Goal: Task Accomplishment & Management: Complete application form

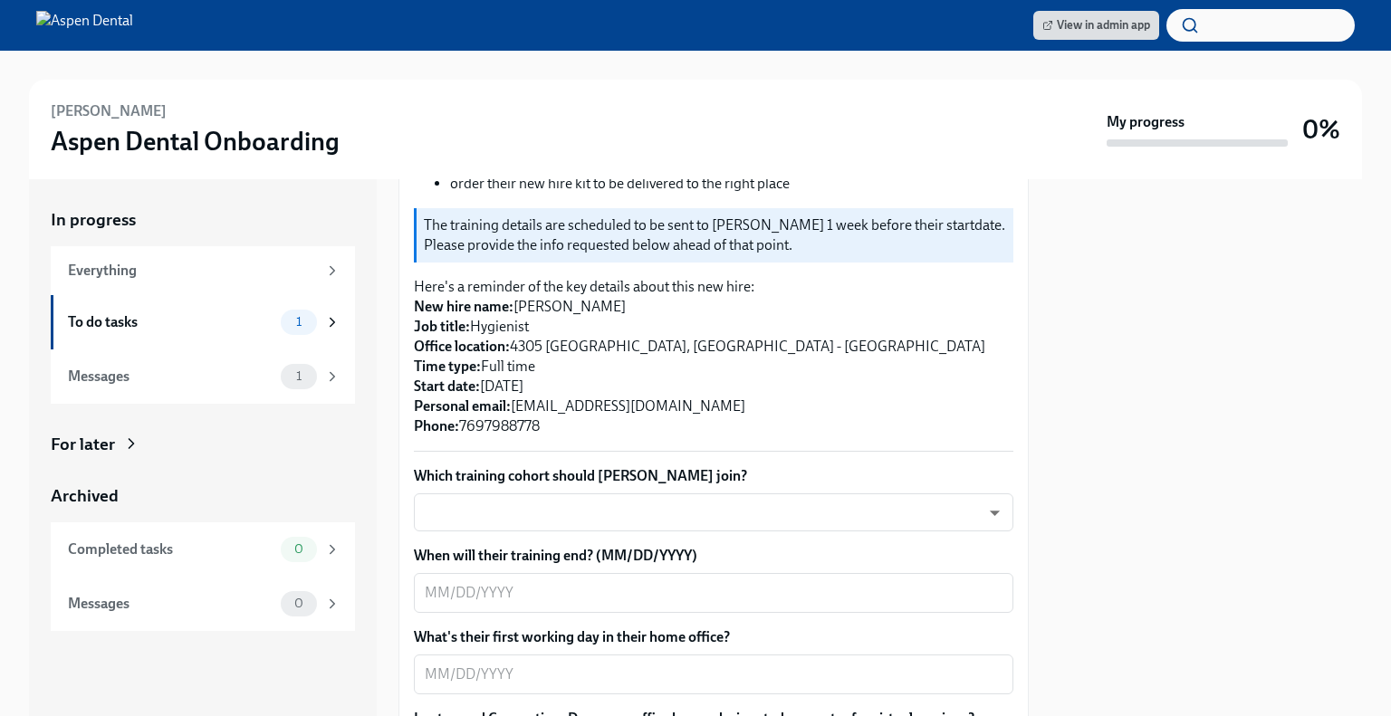
scroll to position [364, 0]
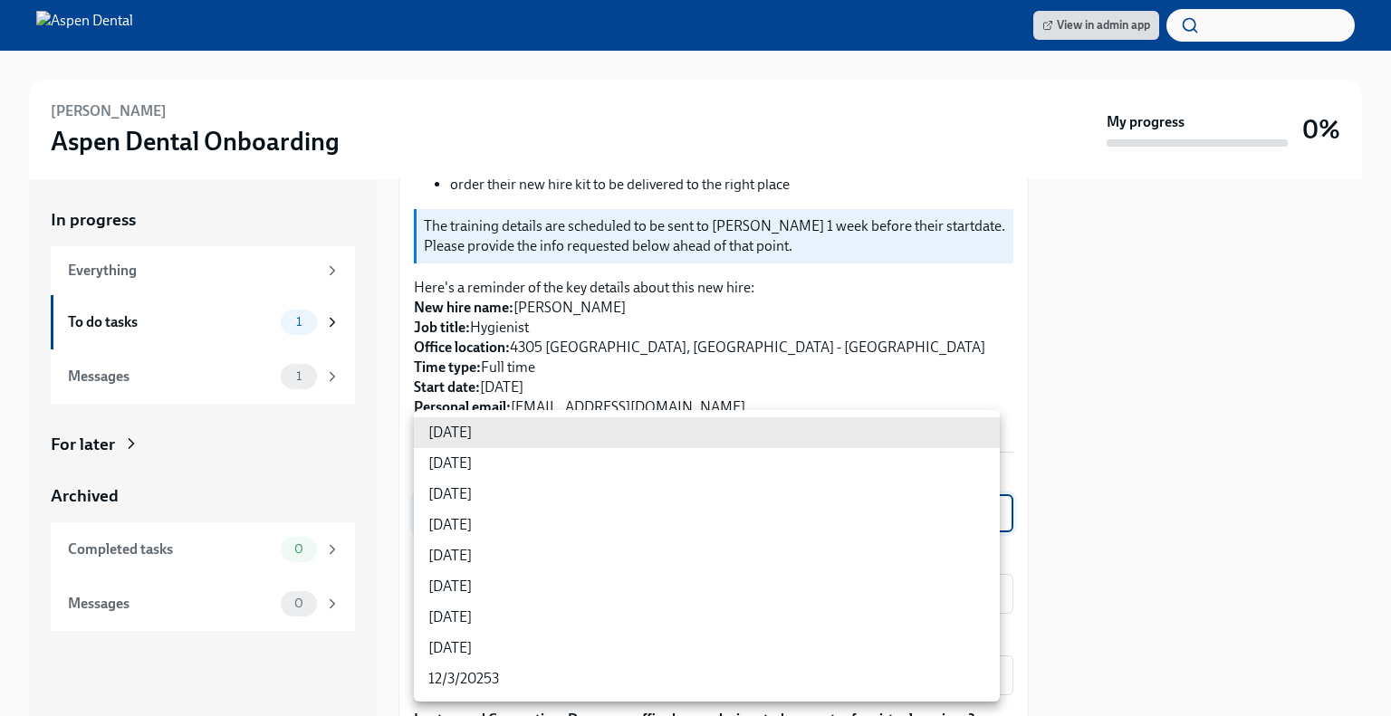
click at [853, 508] on body "View in admin app [PERSON_NAME] Aspen Dental Onboarding My progress 0% In progr…" at bounding box center [695, 358] width 1391 height 716
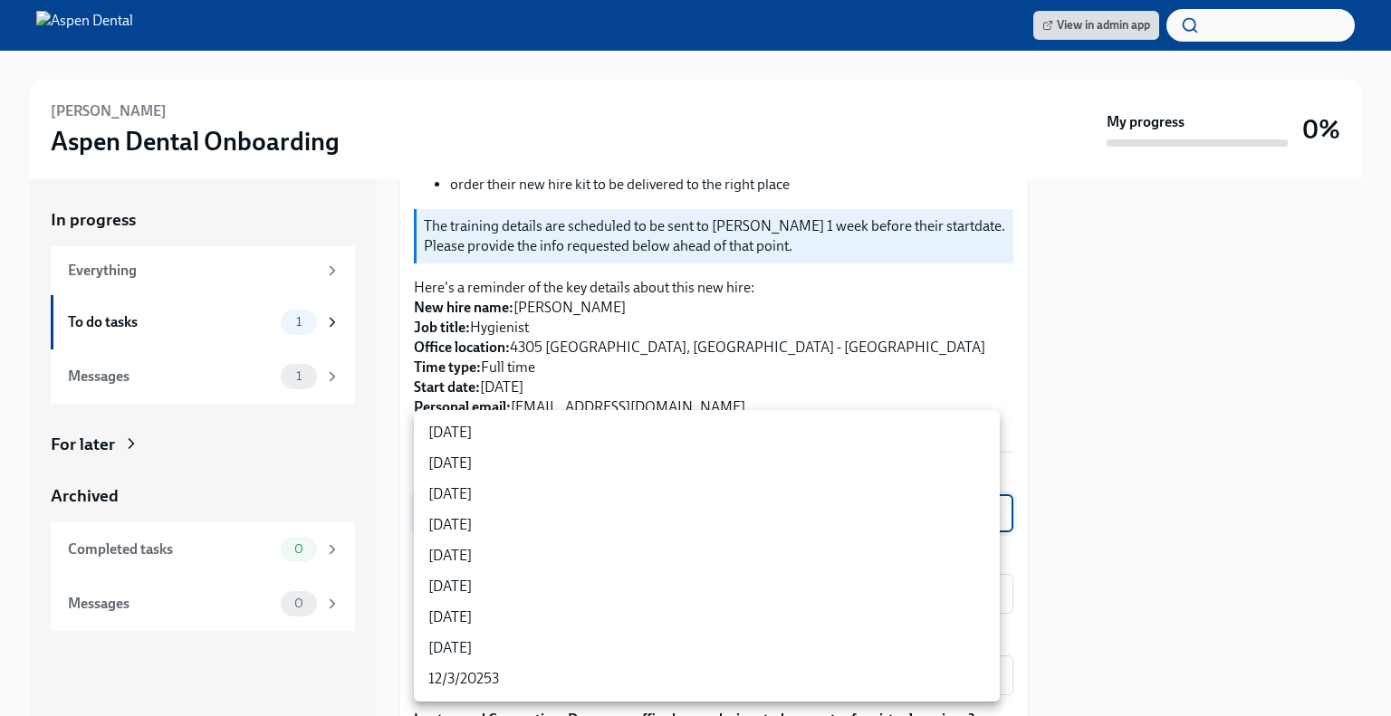
click at [616, 527] on li "[DATE]" at bounding box center [707, 525] width 586 height 31
type input "rtYPevC7n"
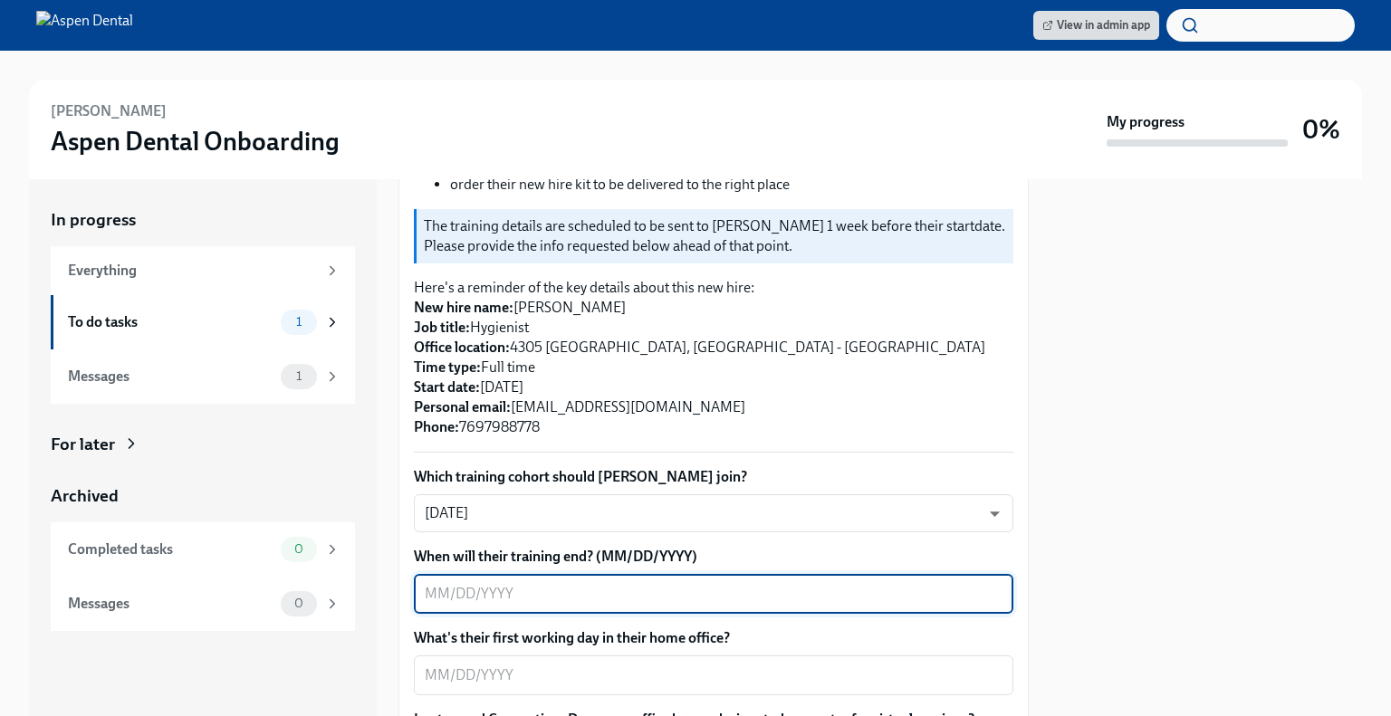
click at [601, 588] on textarea "When will their training end? (MM/DD/YYYY)" at bounding box center [714, 594] width 578 height 22
type textarea "[DATE]"
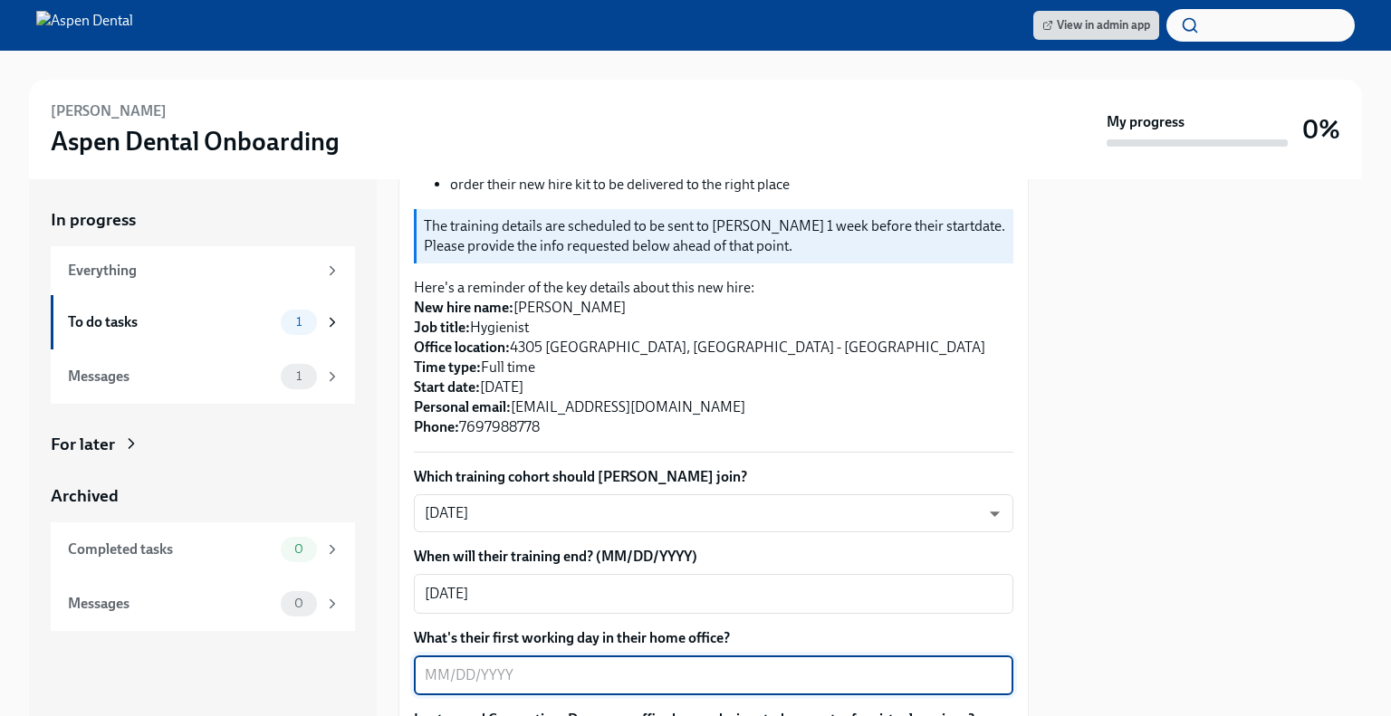
click at [611, 673] on textarea "What's their first working day in their home office?" at bounding box center [714, 676] width 578 height 22
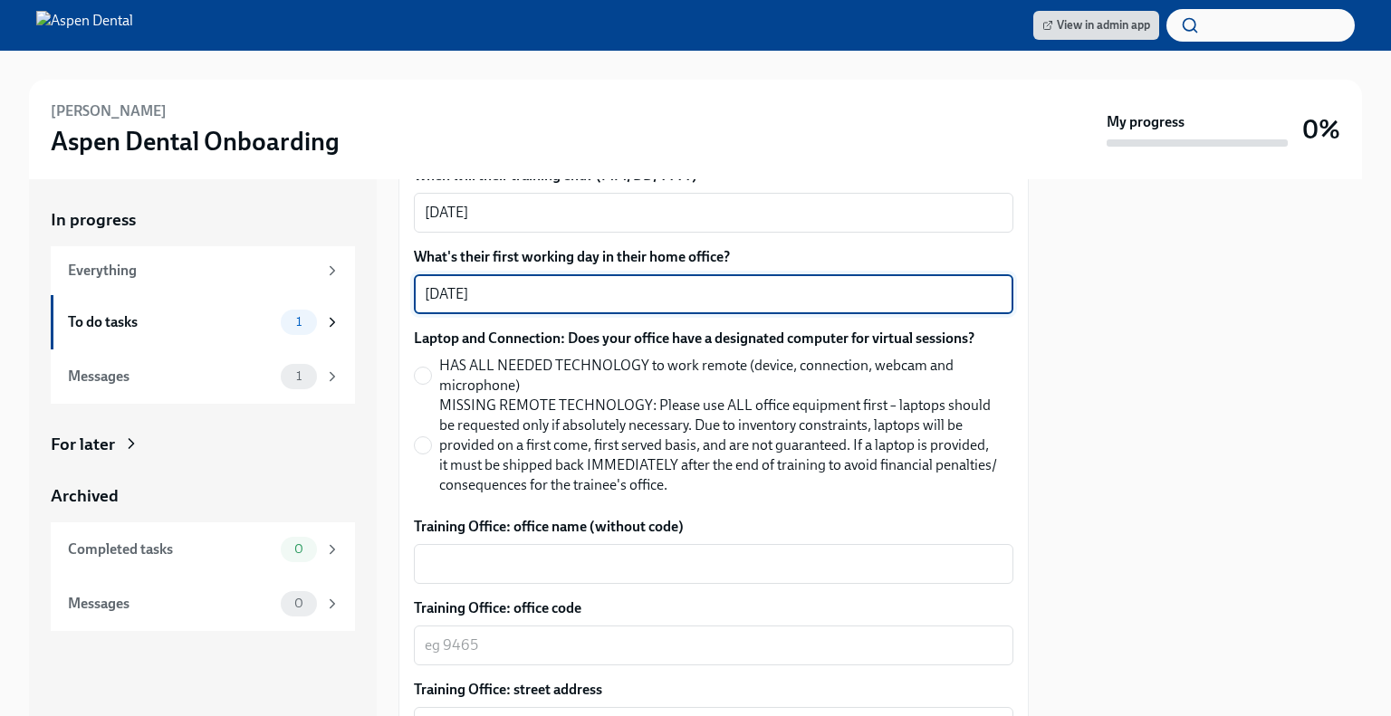
scroll to position [750, 0]
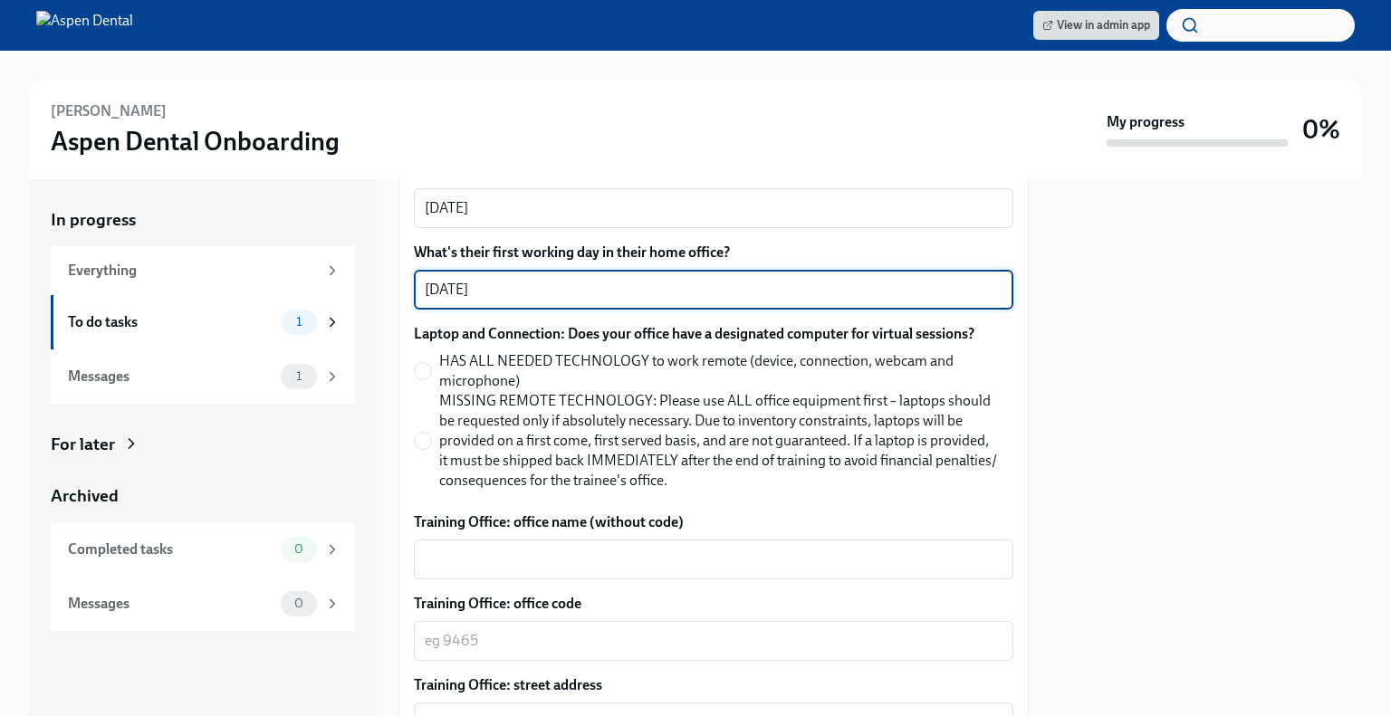
type textarea "[DATE]"
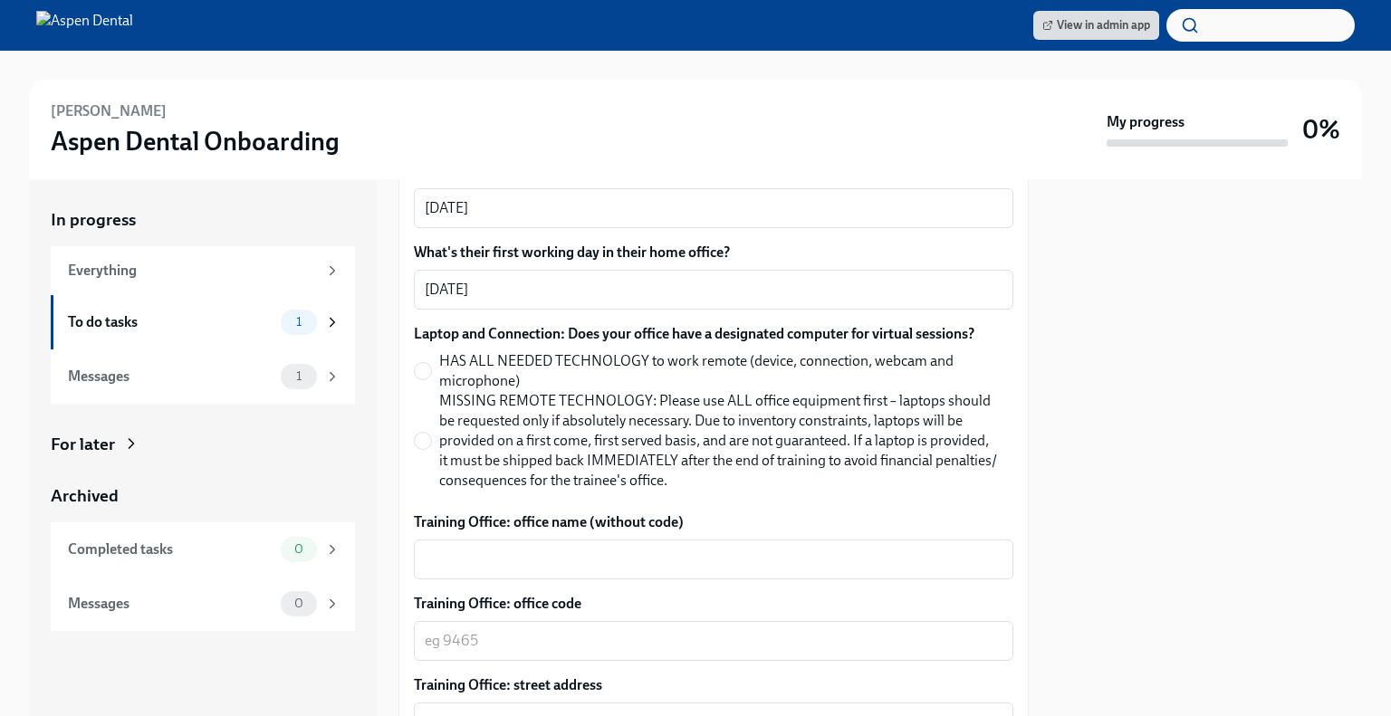
click at [427, 429] on label "MISSING REMOTE TECHNOLOGY: Please use ALL office equipment first – laptops shou…" at bounding box center [706, 441] width 585 height 100
click at [427, 433] on input "MISSING REMOTE TECHNOLOGY: Please use ALL office equipment first – laptops shou…" at bounding box center [423, 441] width 16 height 16
radio input "true"
click at [486, 546] on div "x ​" at bounding box center [713, 560] width 599 height 40
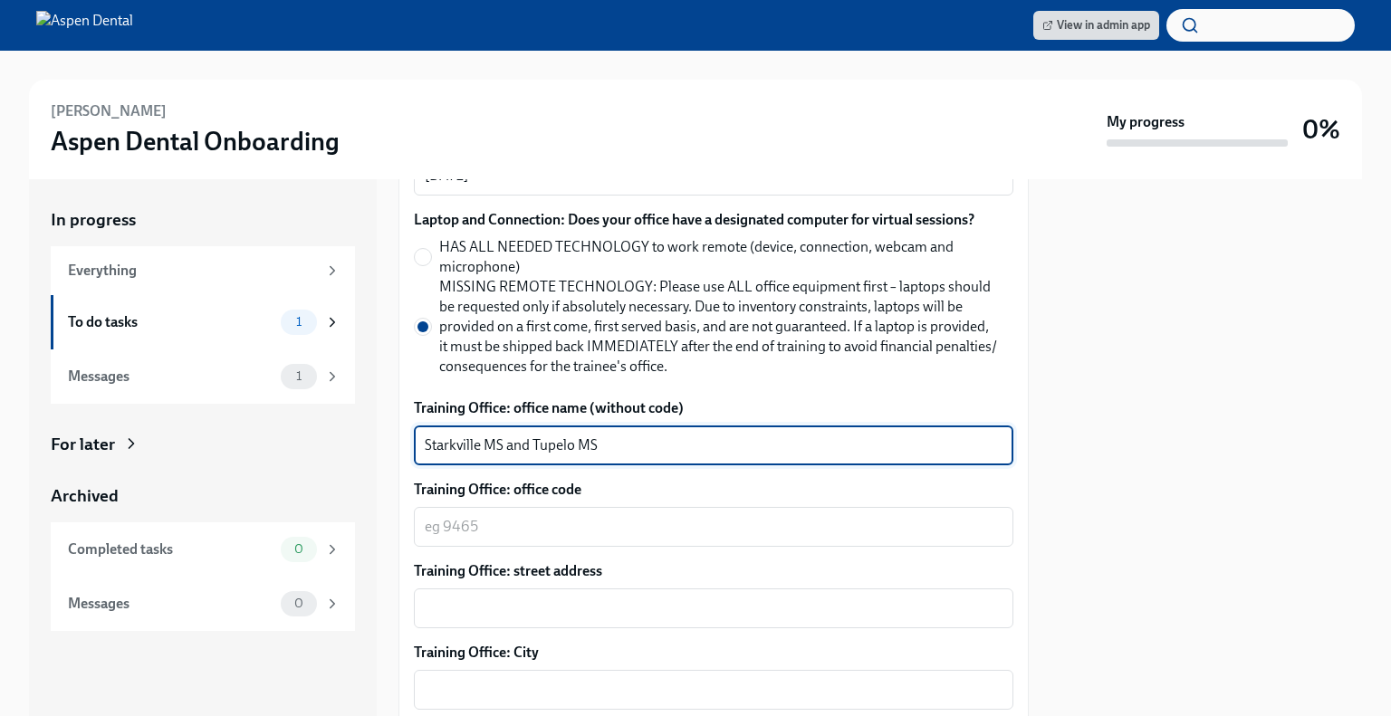
scroll to position [862, 0]
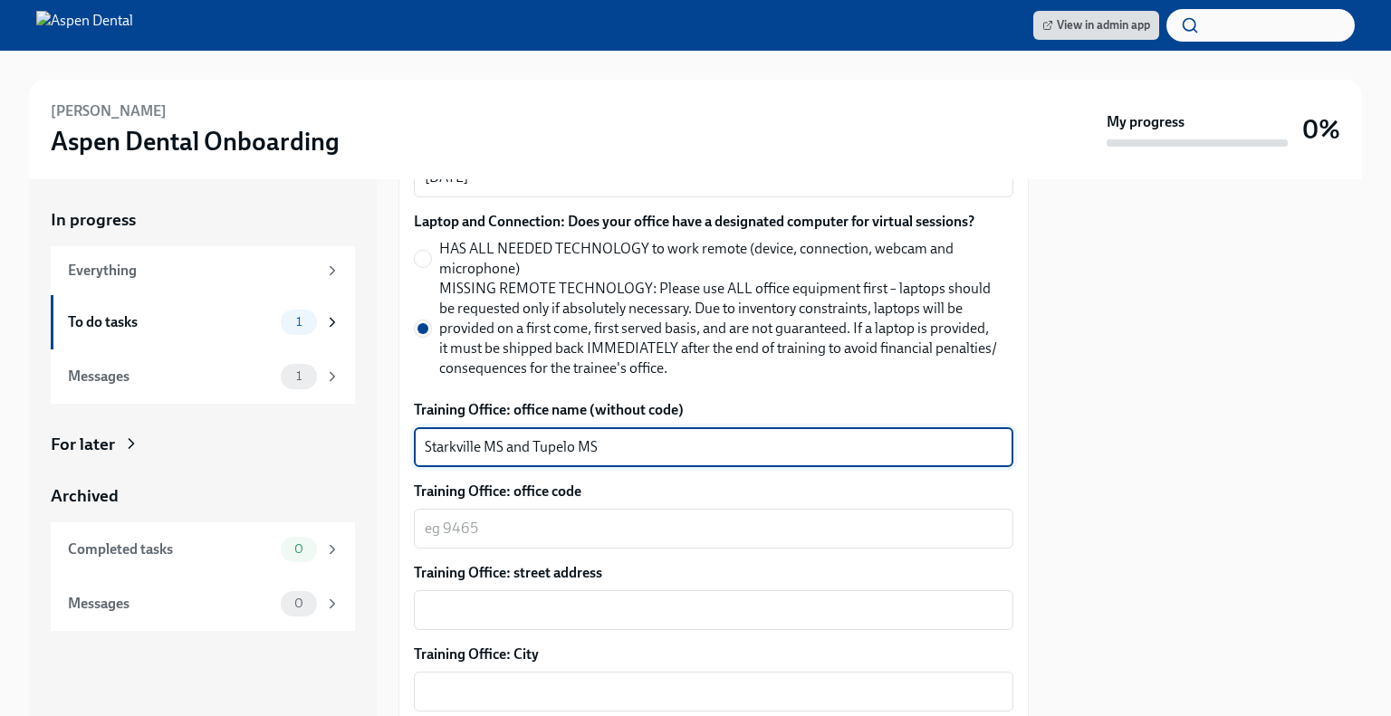
type textarea "Starkville MS and Tupelo MS"
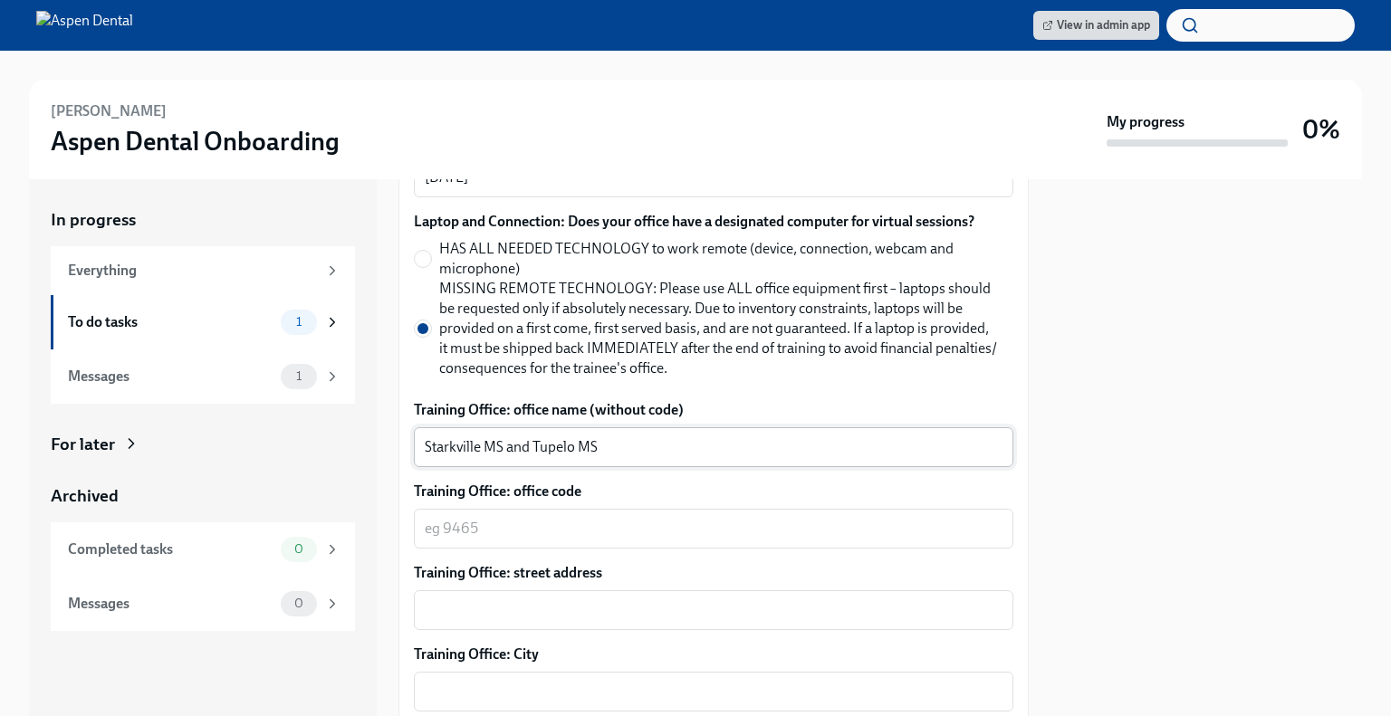
click at [486, 546] on div "x ​" at bounding box center [713, 529] width 599 height 40
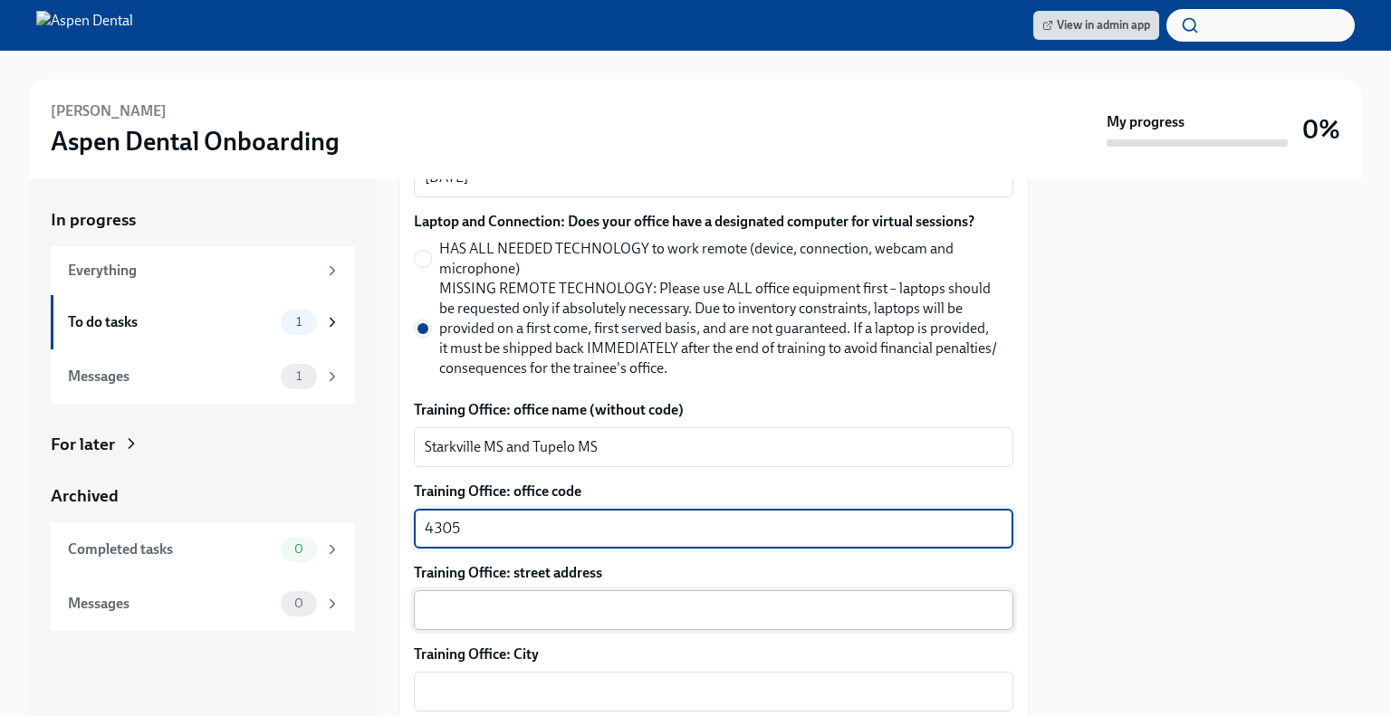
type textarea "4305"
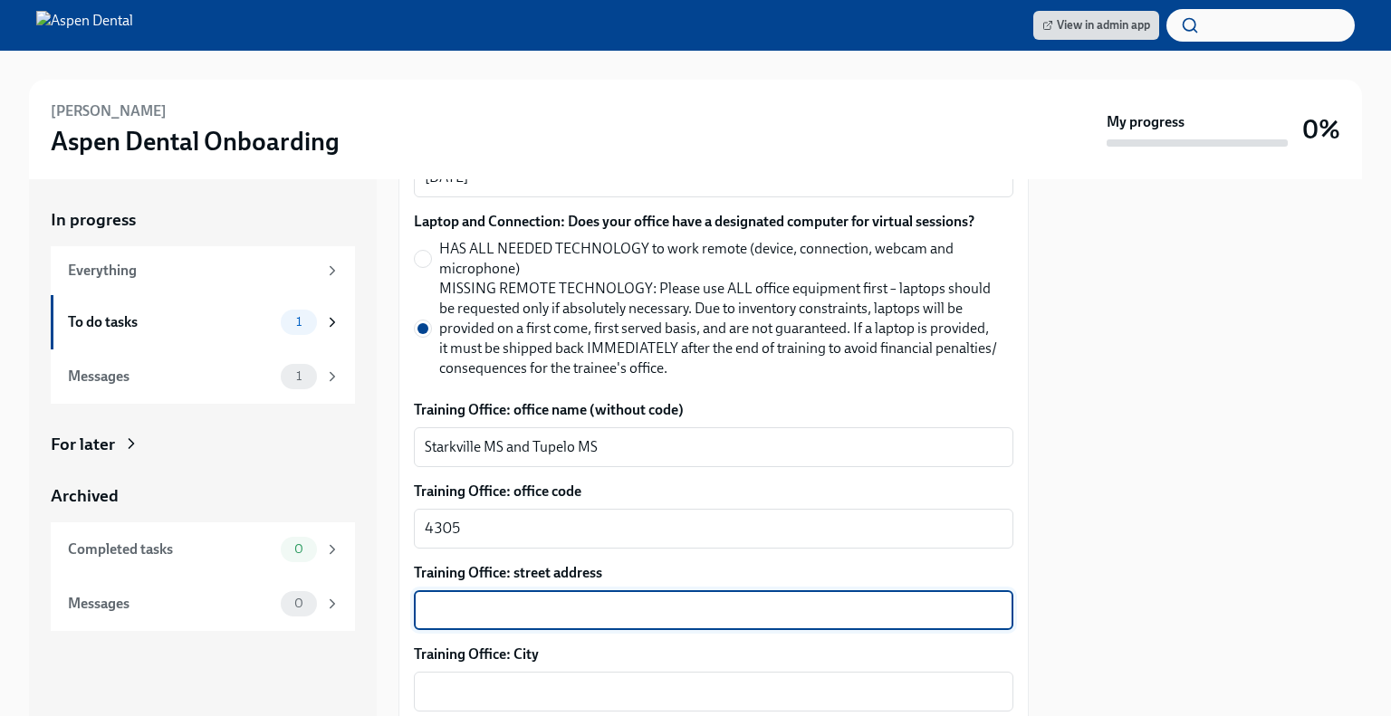
click at [582, 617] on textarea "Training Office: street address" at bounding box center [714, 610] width 578 height 22
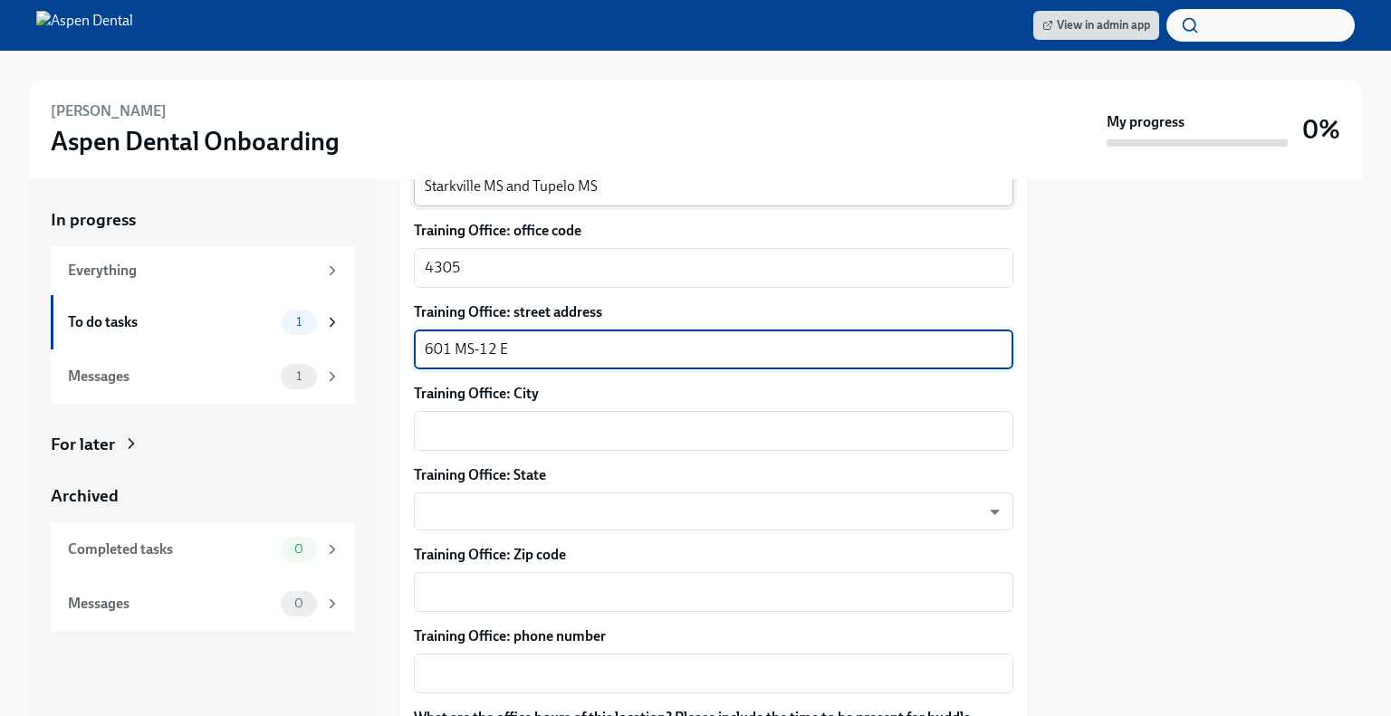
scroll to position [1124, 0]
type textarea "601 MS-12 E"
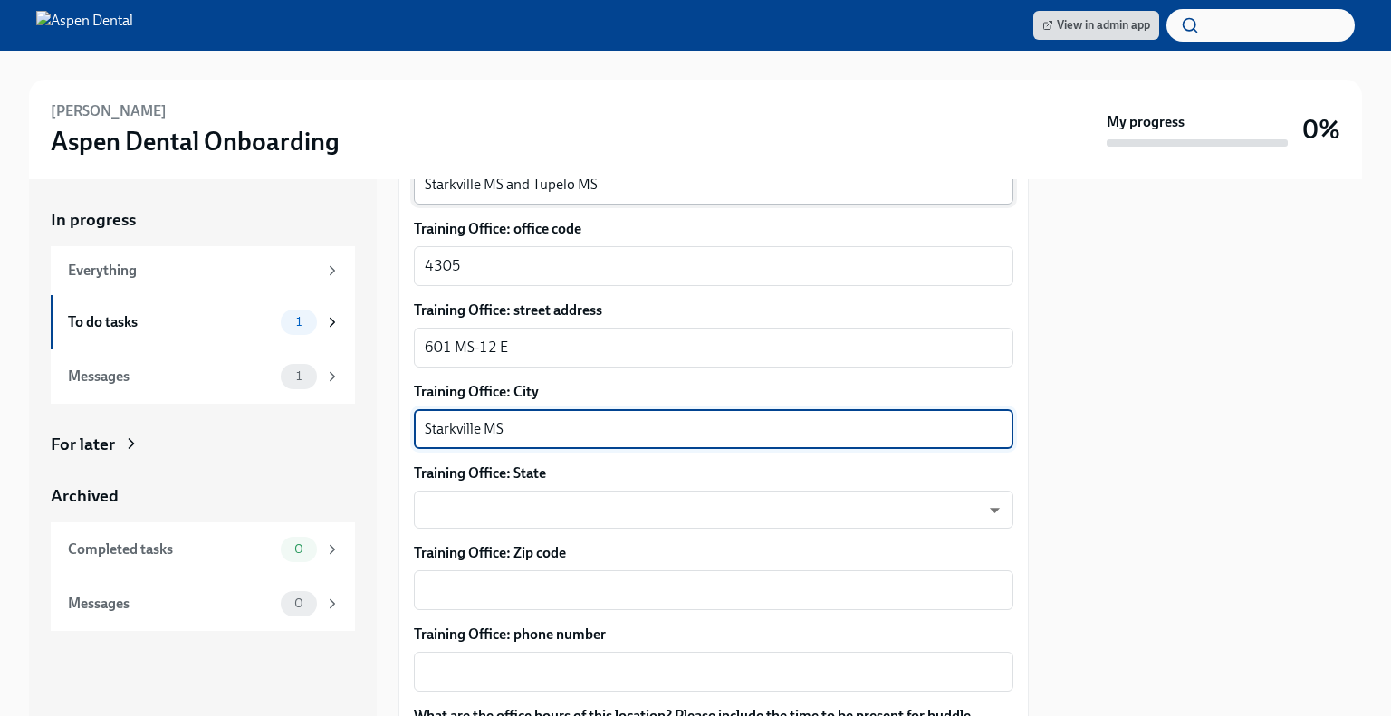
type textarea "Starkville MS"
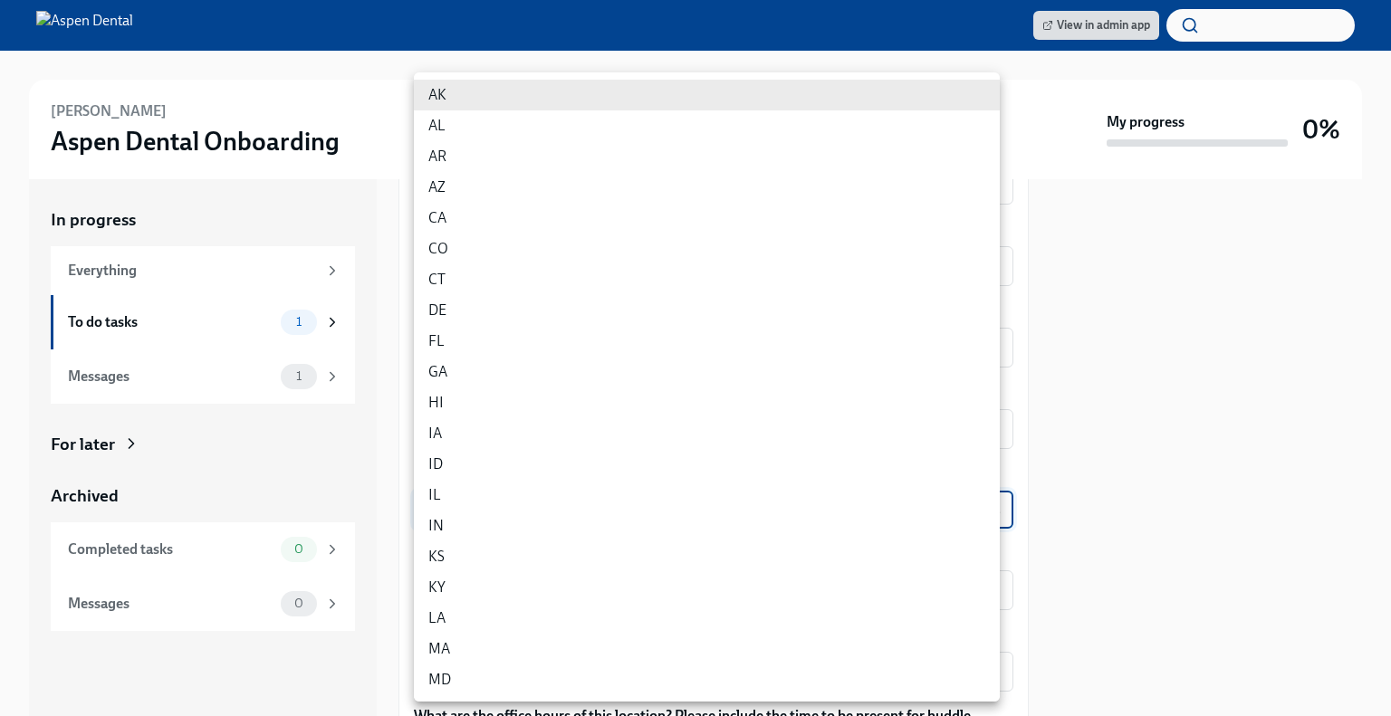
click at [949, 506] on body "View in admin app [PERSON_NAME] Aspen Dental Onboarding My progress 0% In progr…" at bounding box center [695, 358] width 1391 height 716
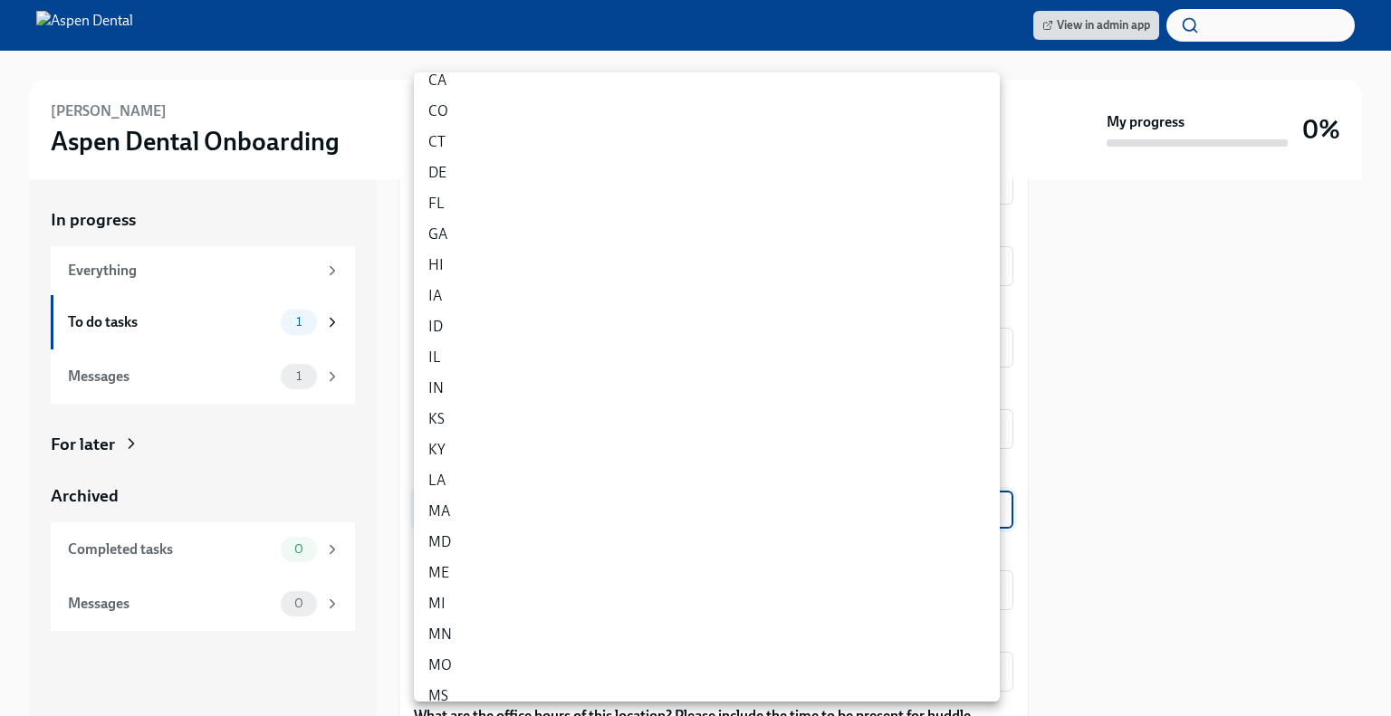
scroll to position [148, 0]
click at [868, 684] on li "MS" at bounding box center [707, 685] width 586 height 31
type input "B3wyn7jT5"
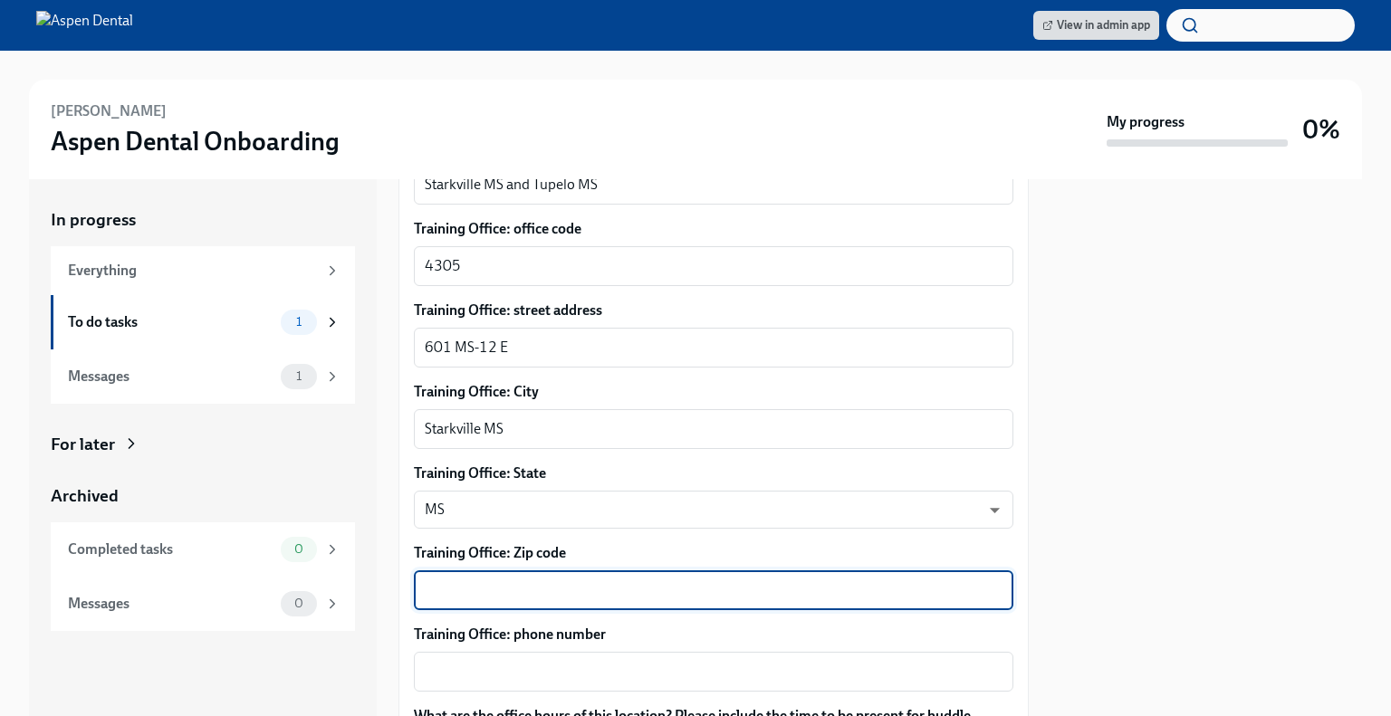
click at [794, 599] on textarea "Training Office: Zip code" at bounding box center [714, 590] width 578 height 22
type textarea "39759"
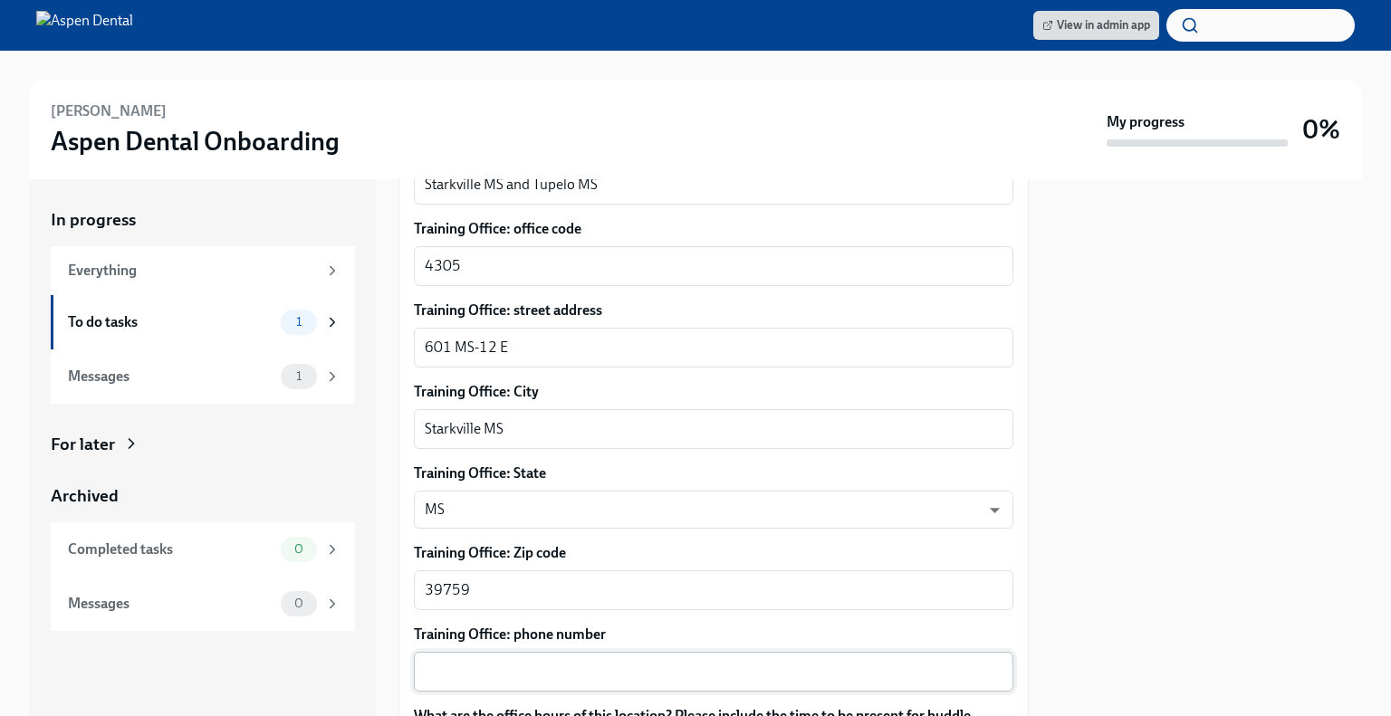
click at [769, 658] on div "x ​" at bounding box center [713, 672] width 599 height 40
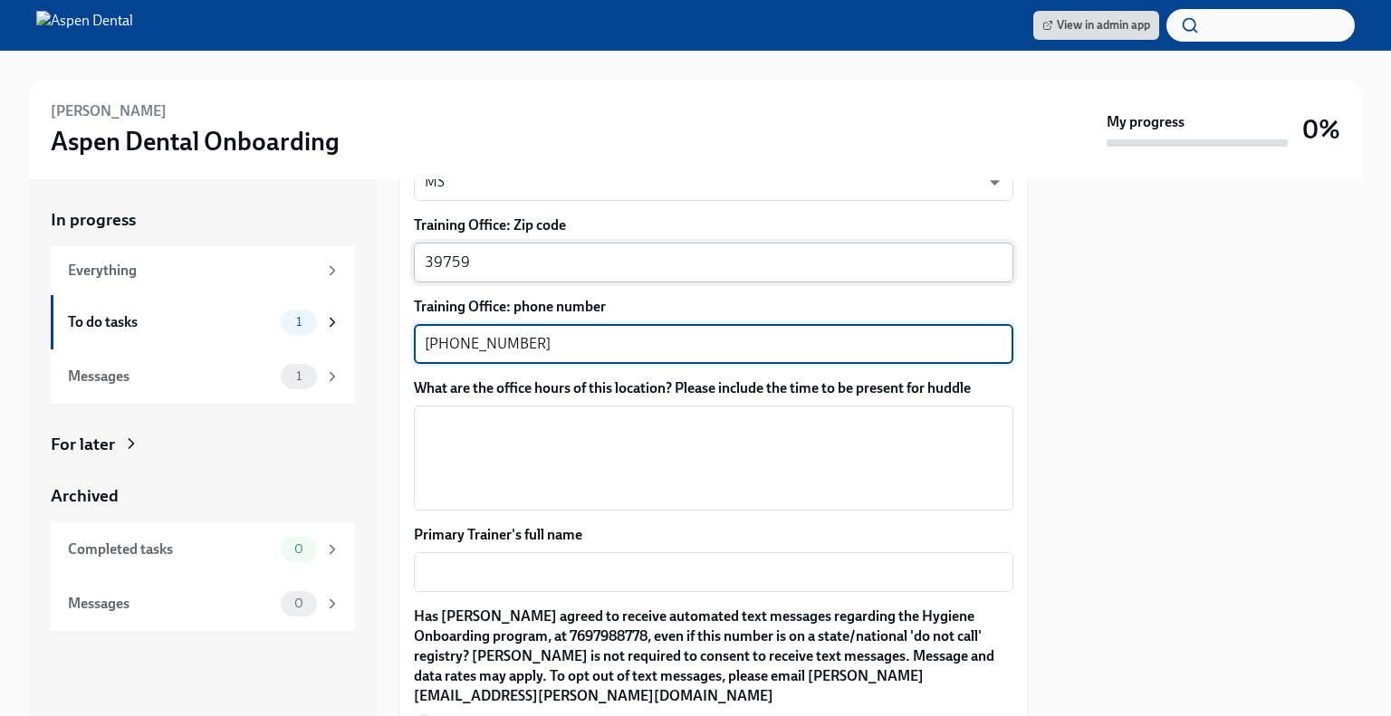
scroll to position [1454, 0]
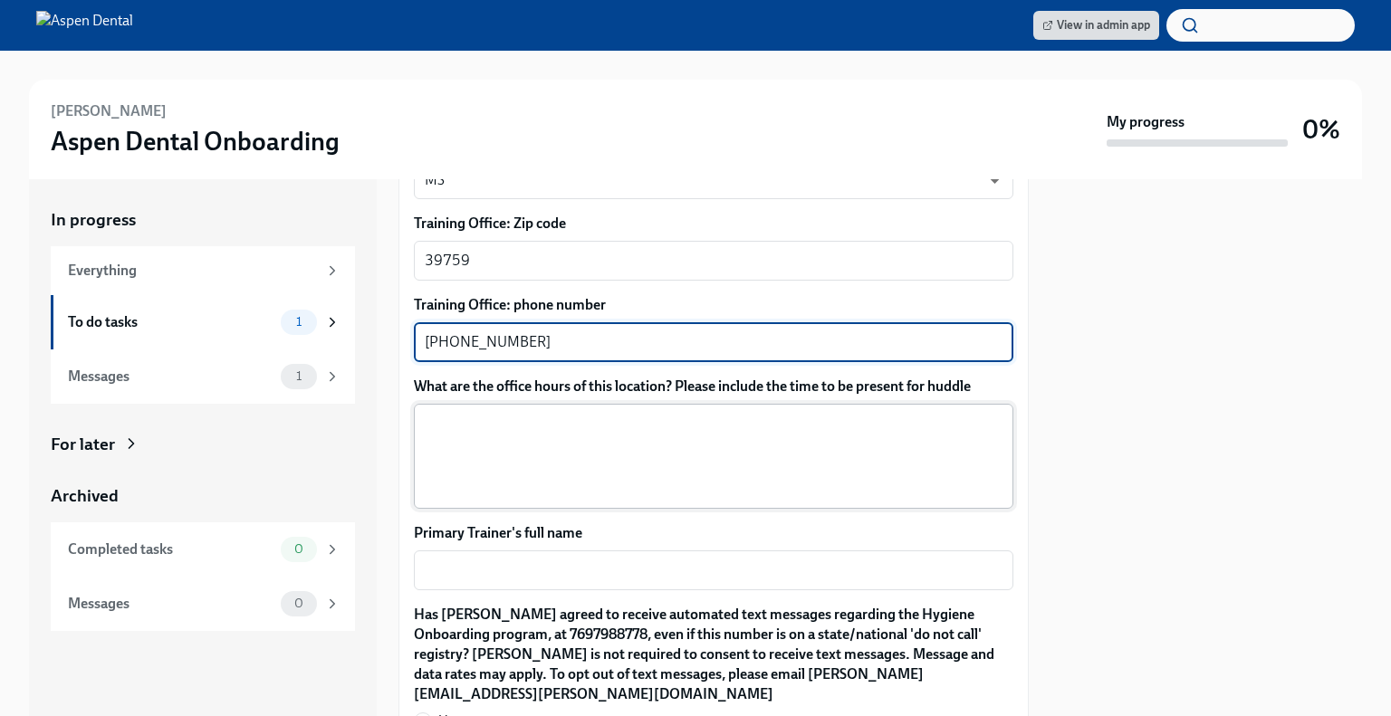
type textarea "[PHONE_NUMBER]"
click at [676, 423] on textarea "What are the office hours of this location? Please include the time to be prese…" at bounding box center [714, 456] width 578 height 87
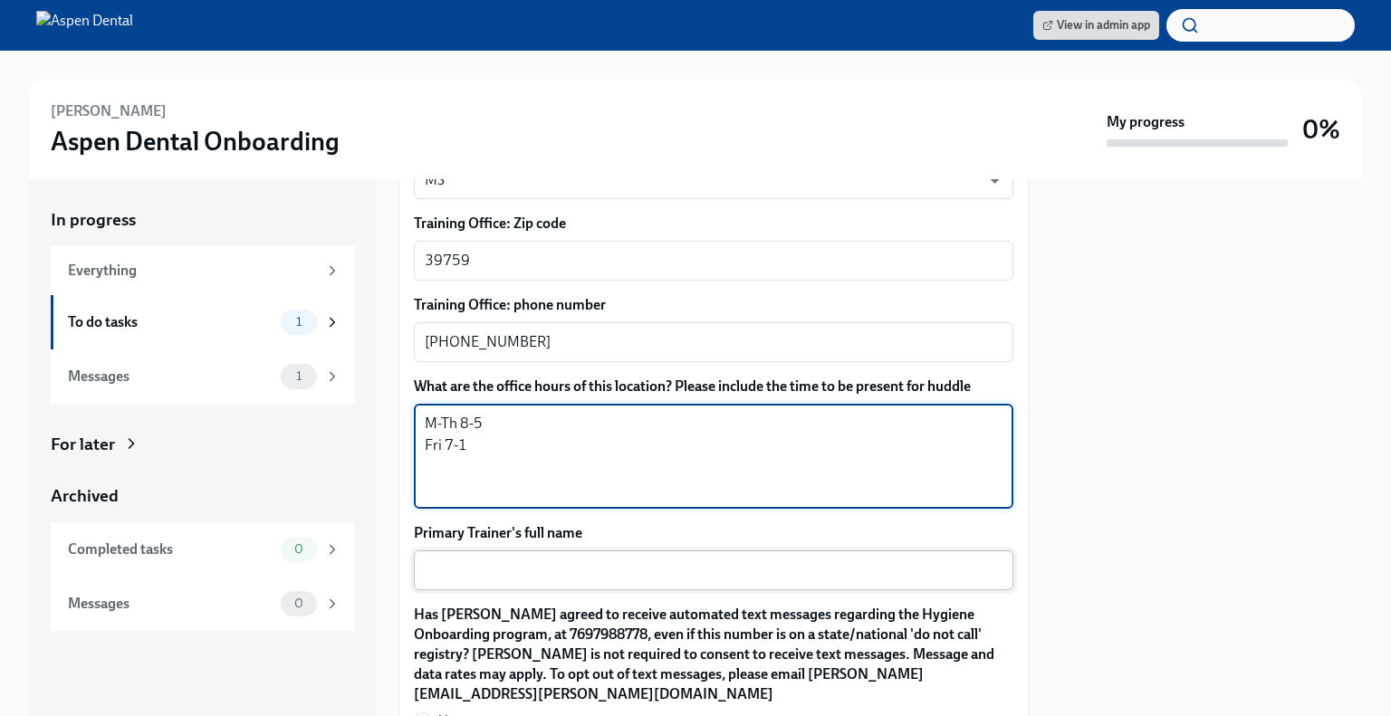
type textarea "M-Th 8-5 Fri 7-1"
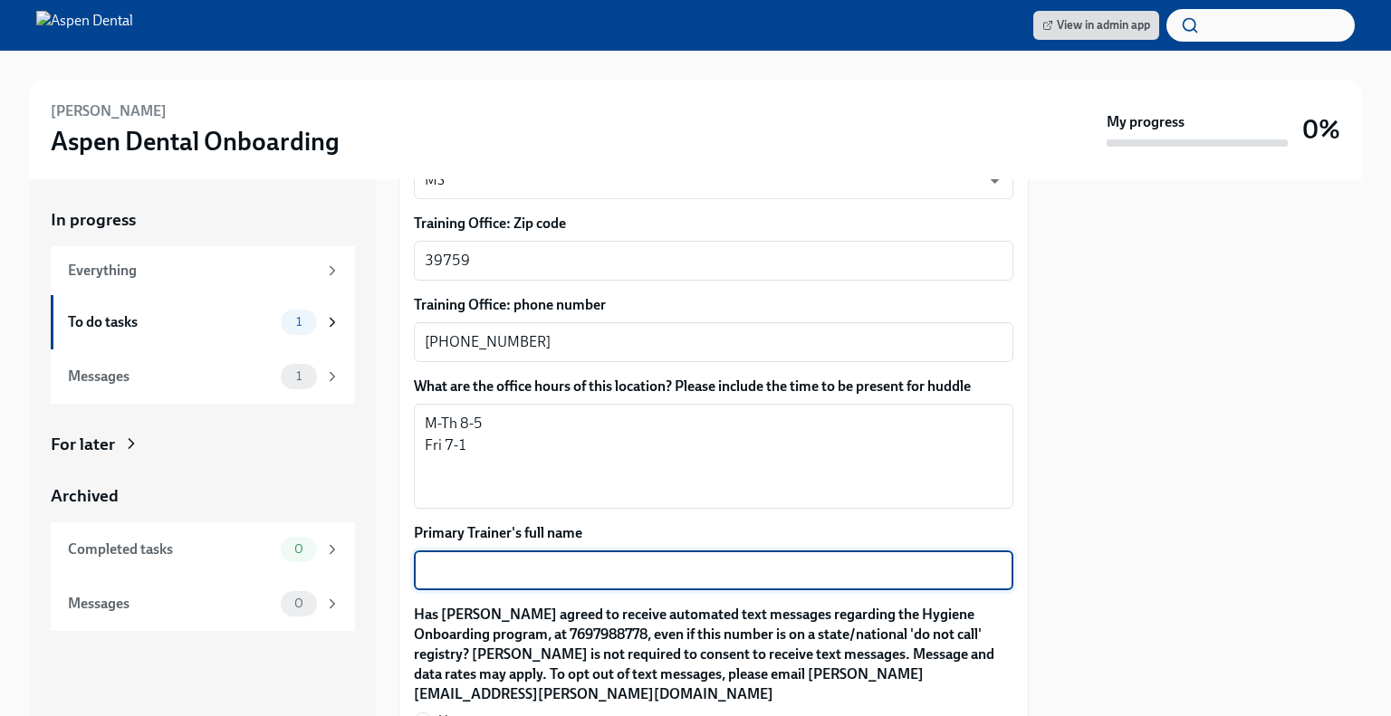
click at [652, 564] on textarea "Primary Trainer's full name" at bounding box center [714, 571] width 578 height 22
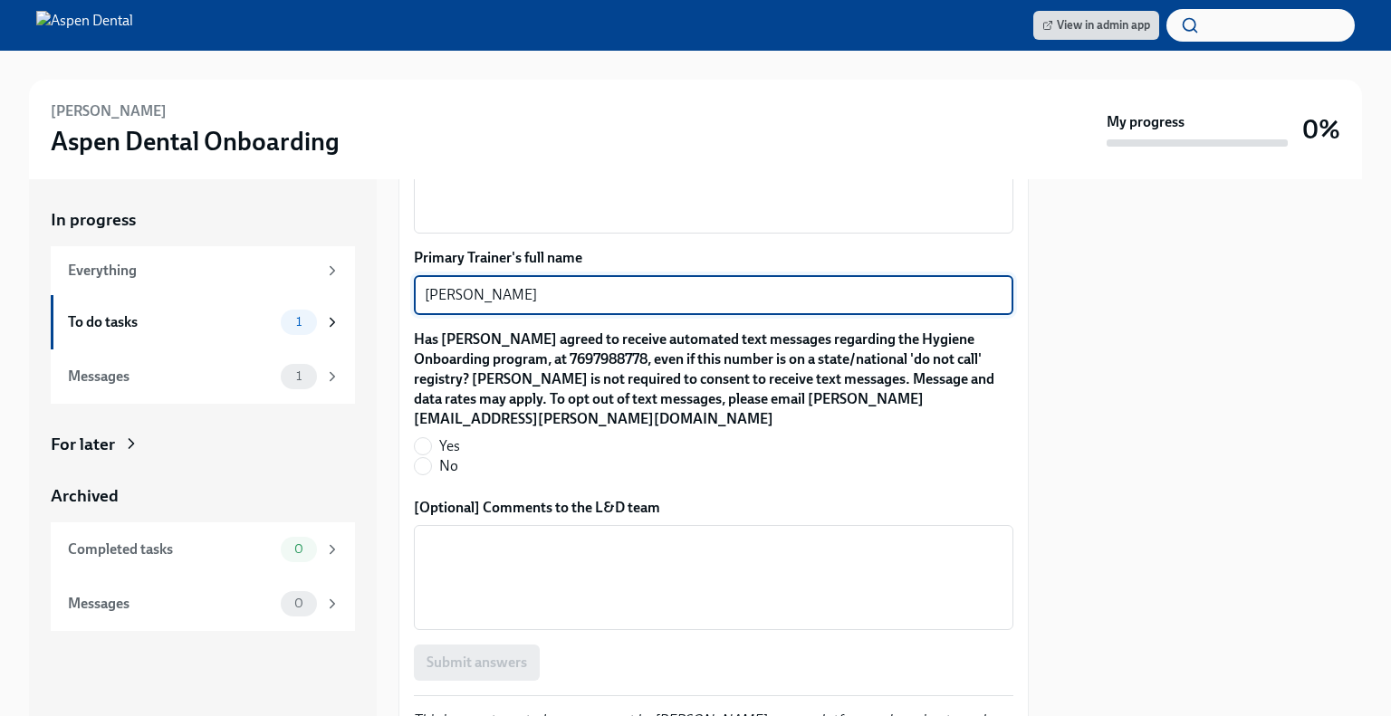
scroll to position [1733, 0]
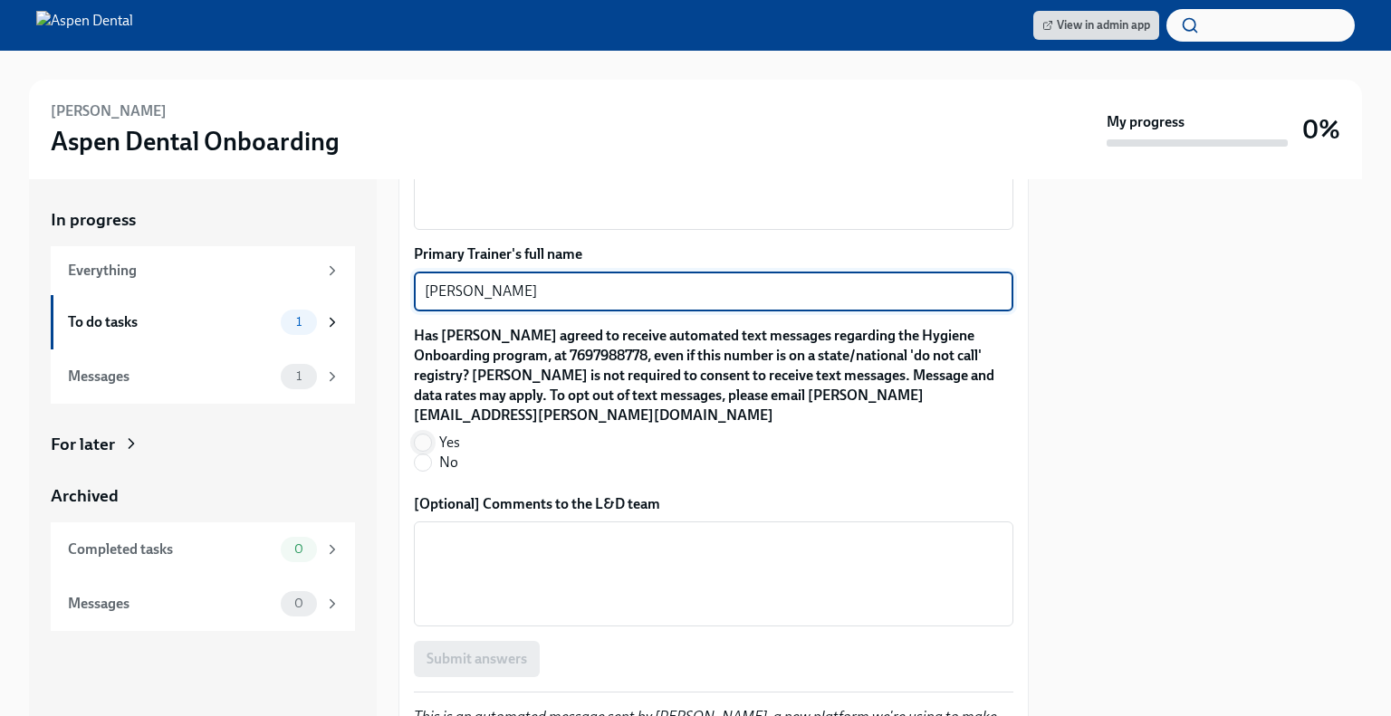
type textarea "[PERSON_NAME]"
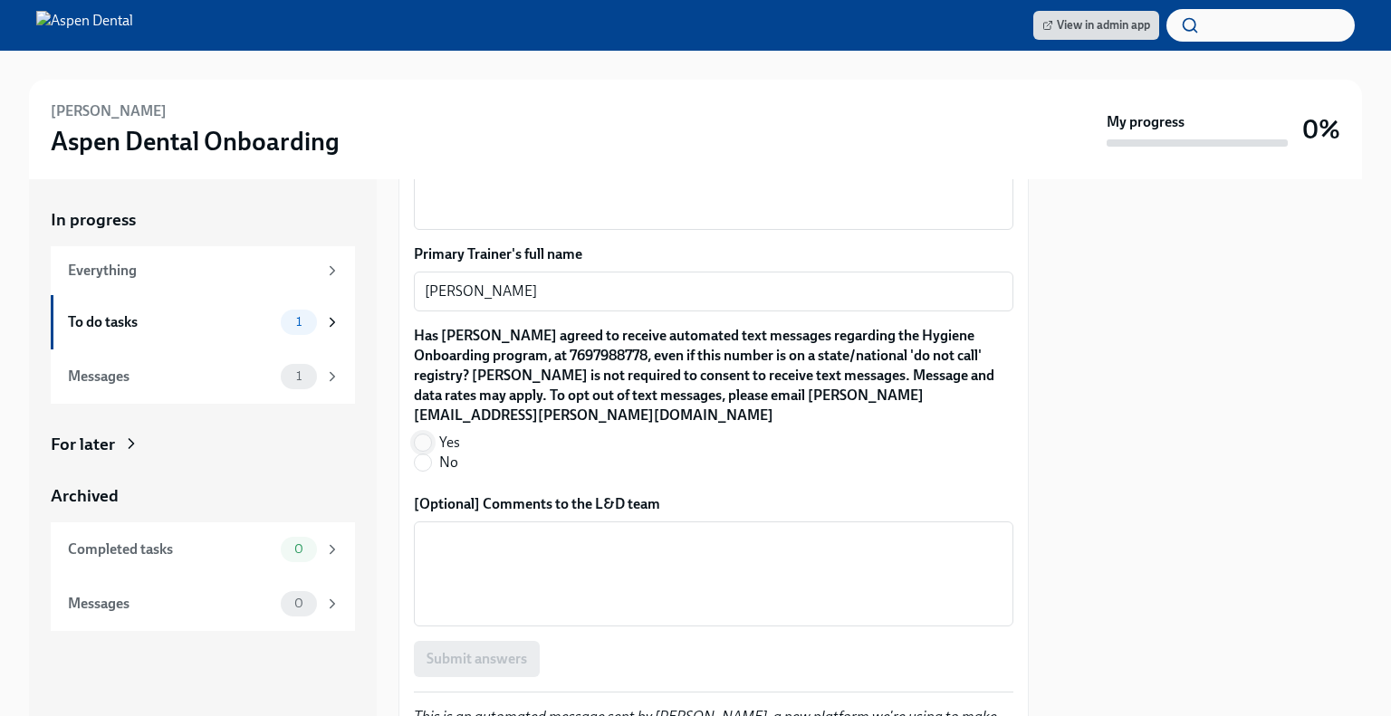
click at [427, 435] on input "Yes" at bounding box center [423, 443] width 16 height 16
radio input "true"
click at [470, 650] on span "Submit answers" at bounding box center [476, 659] width 100 height 18
